Goal: Download file/media

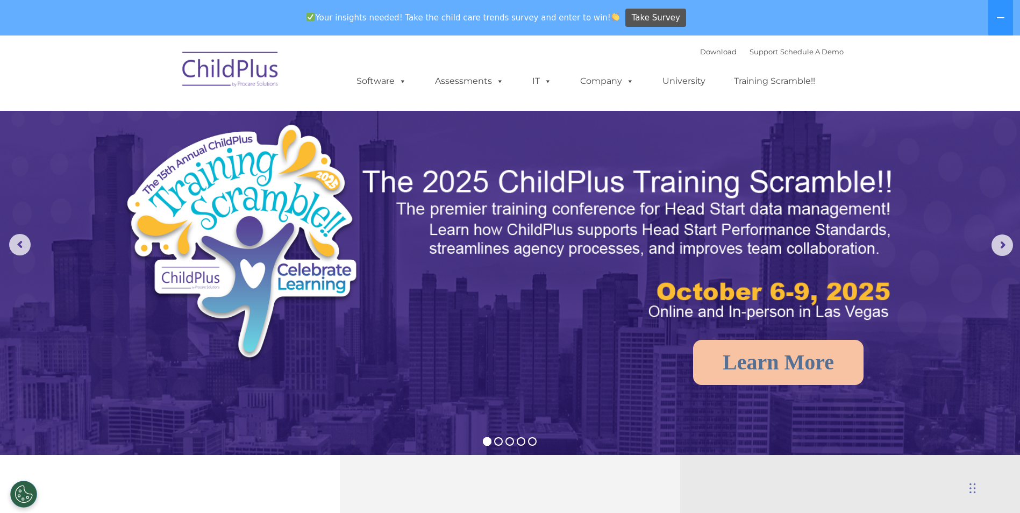
select select "MEDIUM"
click at [700, 52] on link "Download" at bounding box center [718, 51] width 37 height 9
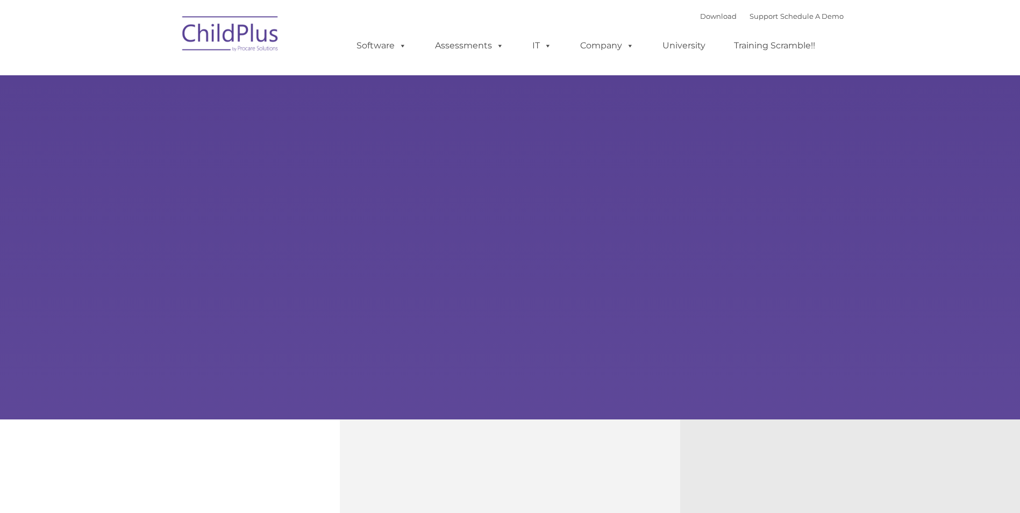
type input ""
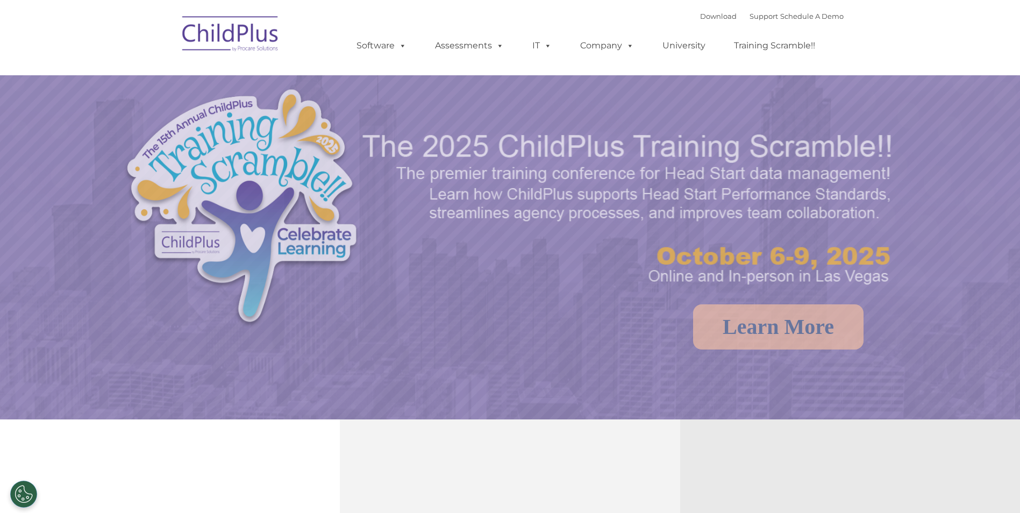
select select "MEDIUM"
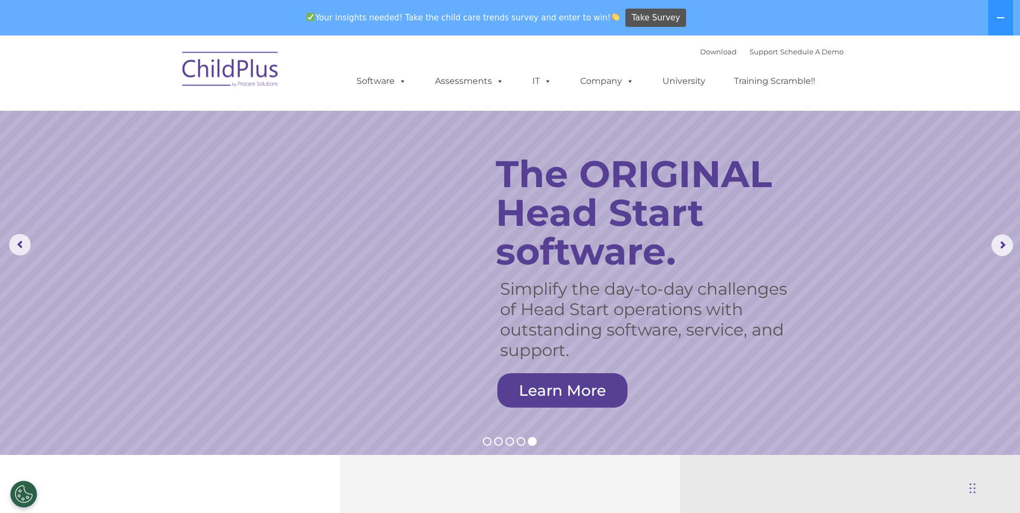
click at [710, 45] on div "Download Support | Schedule A Demo " at bounding box center [772, 52] width 144 height 16
click at [709, 53] on link "Download" at bounding box center [718, 51] width 37 height 9
